Goal: Task Accomplishment & Management: Complete application form

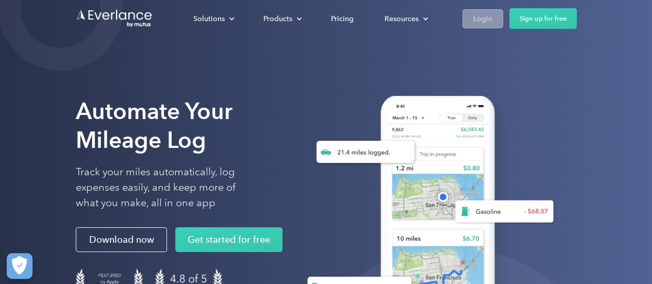
click at [490, 20] on div "Login" at bounding box center [482, 18] width 19 height 13
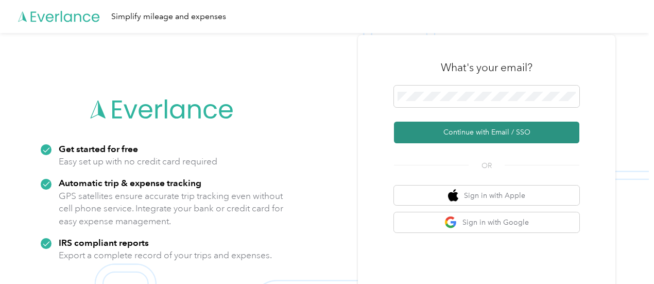
click at [478, 129] on button "Continue with Email / SSO" at bounding box center [486, 133] width 185 height 22
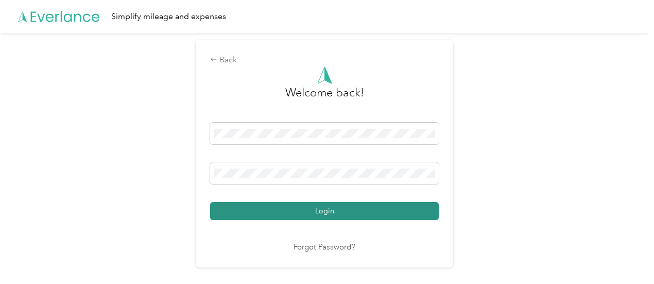
click at [343, 210] on button "Login" at bounding box center [324, 211] width 229 height 18
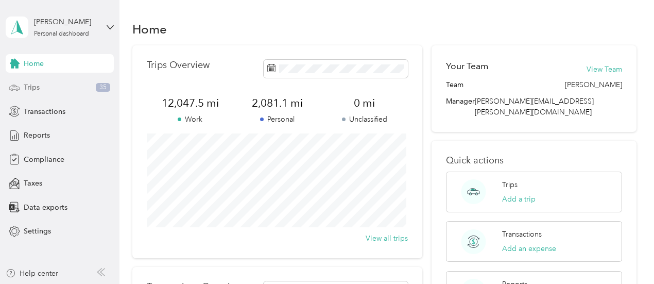
click at [34, 91] on span "Trips" at bounding box center [32, 87] width 16 height 11
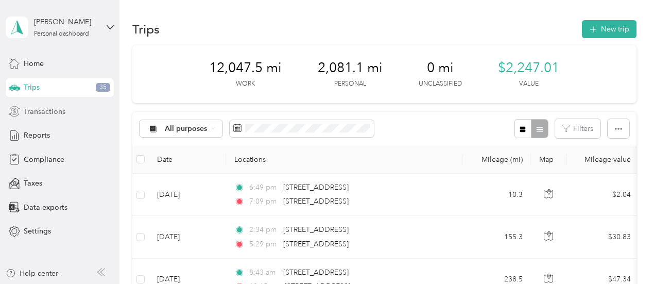
click at [52, 112] on span "Transactions" at bounding box center [45, 111] width 42 height 11
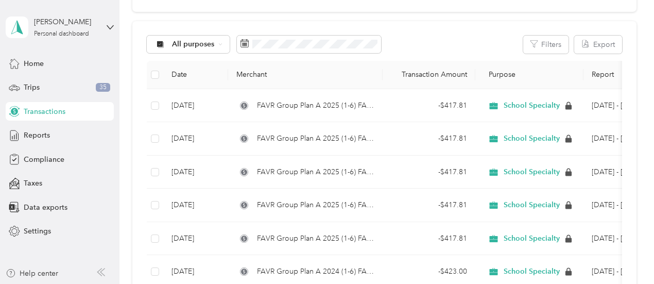
scroll to position [77, 0]
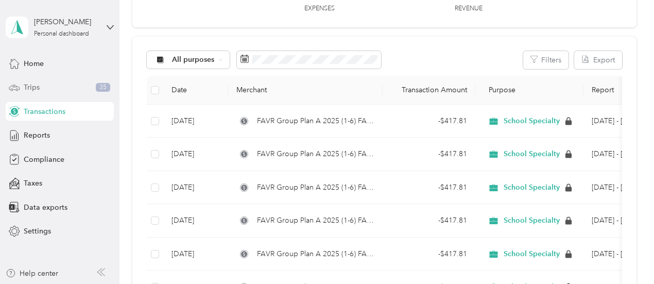
click at [36, 88] on span "Trips" at bounding box center [32, 87] width 16 height 11
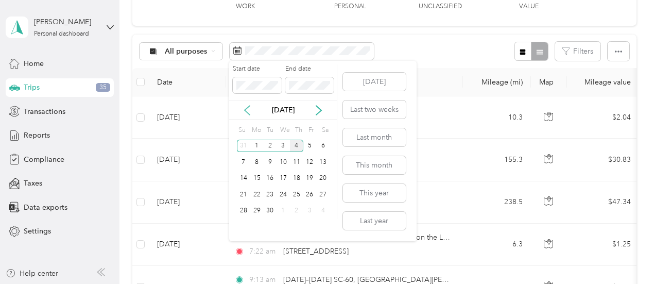
click at [249, 110] on icon at bounding box center [247, 110] width 10 height 10
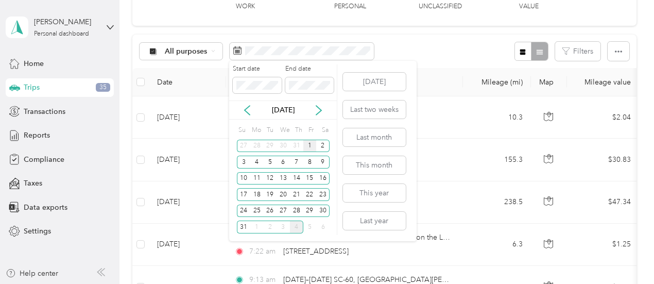
click at [309, 146] on div "1" at bounding box center [309, 146] width 13 height 13
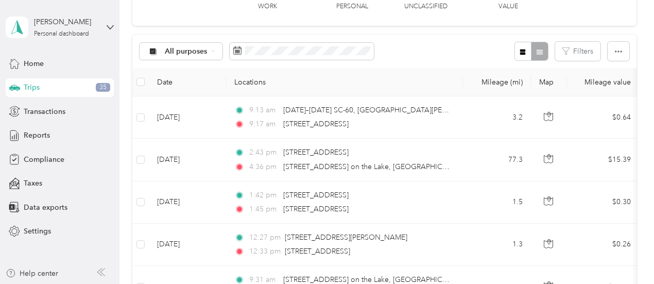
click at [433, 57] on div "All purposes Filters" at bounding box center [384, 51] width 504 height 33
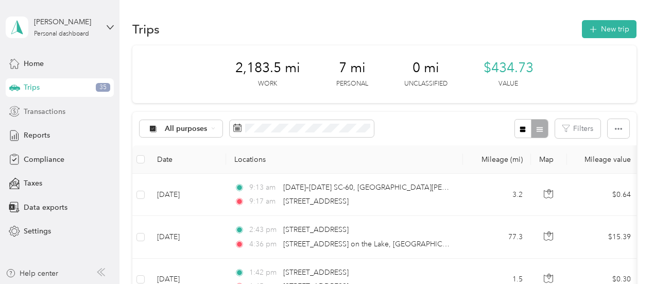
click at [39, 112] on span "Transactions" at bounding box center [45, 111] width 42 height 11
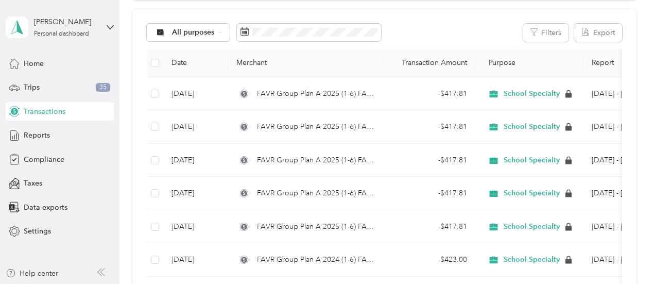
scroll to position [102, 0]
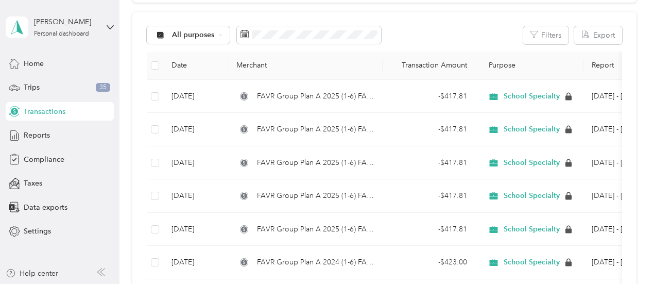
click at [63, 116] on span "Transactions" at bounding box center [45, 111] width 42 height 11
click at [597, 33] on button "Export" at bounding box center [598, 35] width 48 height 18
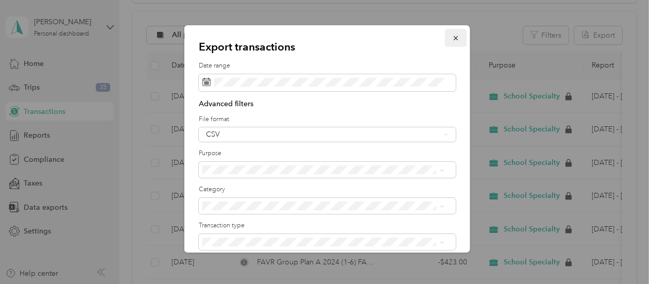
click at [452, 37] on icon "button" at bounding box center [455, 38] width 7 height 7
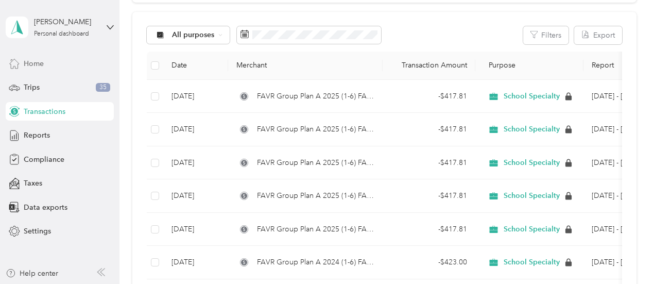
click at [35, 61] on span "Home" at bounding box center [34, 63] width 20 height 11
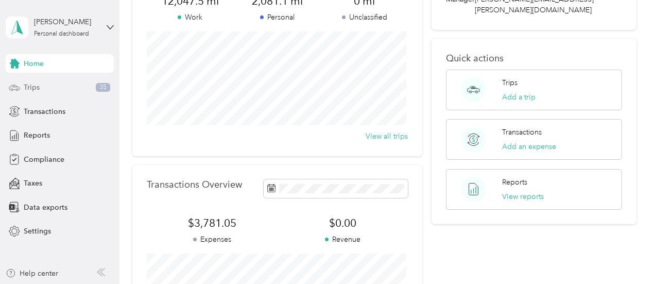
click at [34, 90] on span "Trips" at bounding box center [32, 87] width 16 height 11
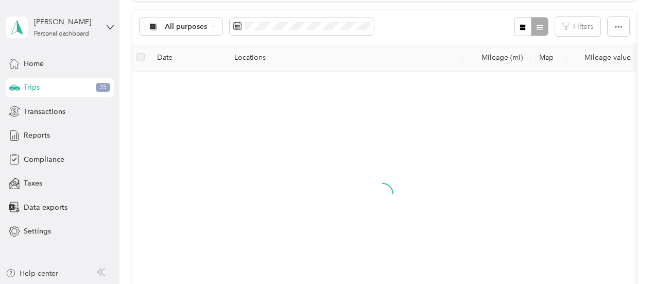
click at [34, 90] on span "Trips" at bounding box center [32, 87] width 16 height 11
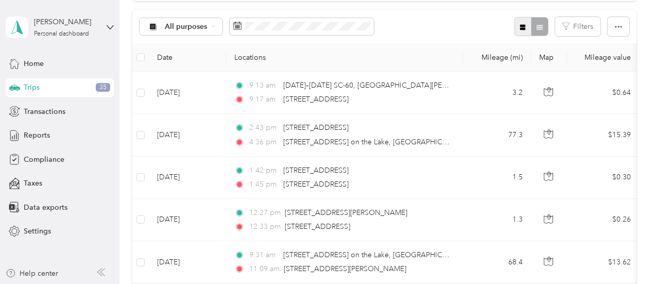
click at [520, 22] on span "button" at bounding box center [522, 26] width 7 height 9
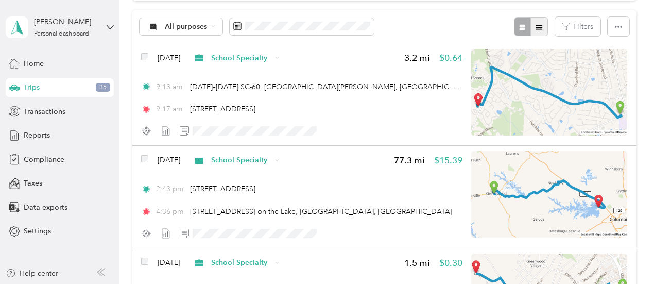
click at [537, 28] on icon "button" at bounding box center [539, 27] width 7 height 7
click at [537, 28] on div at bounding box center [531, 26] width 33 height 19
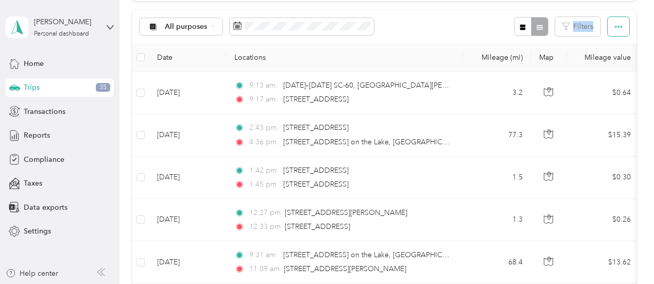
click at [615, 29] on icon "button" at bounding box center [618, 26] width 7 height 7
click at [618, 27] on icon "button" at bounding box center [618, 27] width 7 height 2
click at [535, 31] on div at bounding box center [531, 26] width 33 height 19
click at [516, 29] on button "button" at bounding box center [524, 26] width 18 height 19
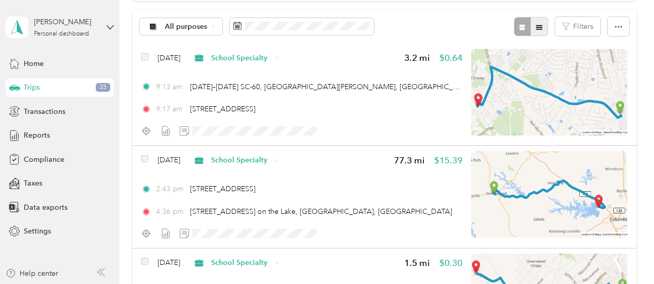
click at [541, 25] on button "button" at bounding box center [540, 26] width 18 height 19
click at [541, 25] on div at bounding box center [531, 26] width 33 height 19
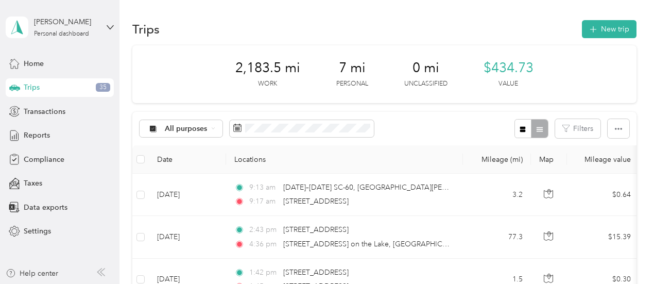
click at [236, 74] on span "2,183.5 mi" at bounding box center [267, 68] width 65 height 16
click at [54, 112] on span "Transactions" at bounding box center [45, 111] width 42 height 11
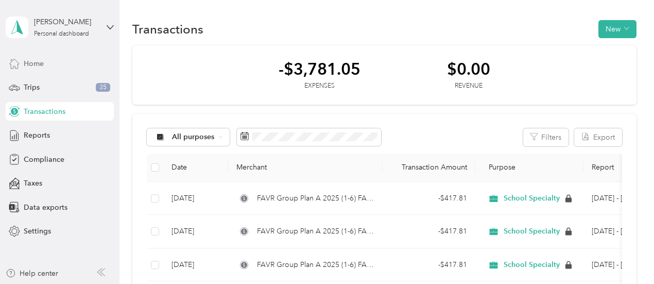
click at [43, 64] on span "Home" at bounding box center [34, 63] width 20 height 11
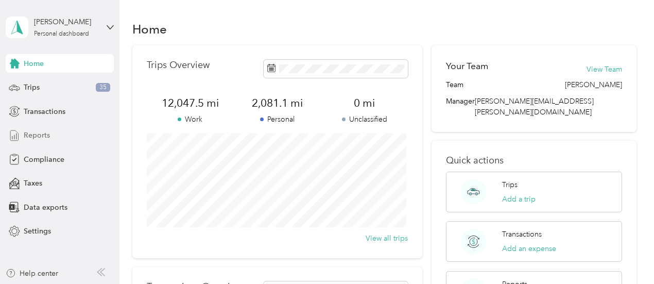
click at [37, 137] on span "Reports" at bounding box center [37, 135] width 26 height 11
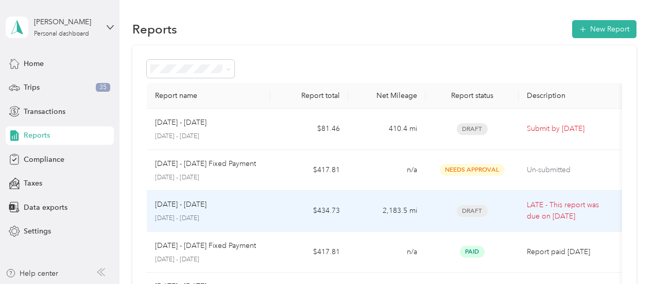
click at [545, 208] on p "LATE - This report was due on Sep. 4, 2025" at bounding box center [570, 210] width 87 height 23
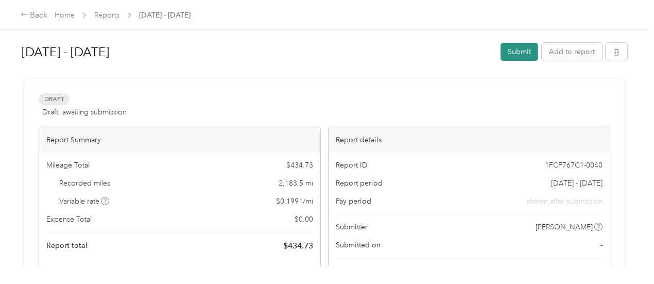
click at [517, 51] on button "Submit" at bounding box center [520, 52] width 38 height 18
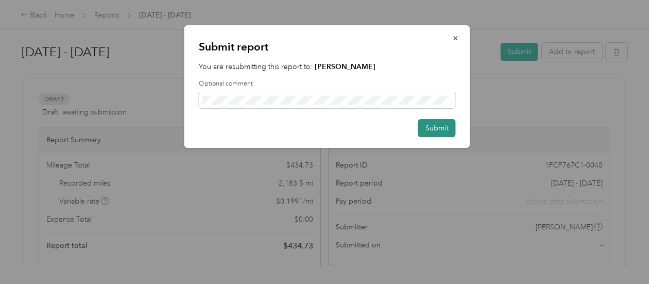
click at [431, 129] on button "Submit" at bounding box center [437, 128] width 38 height 18
